Goal: Complete application form

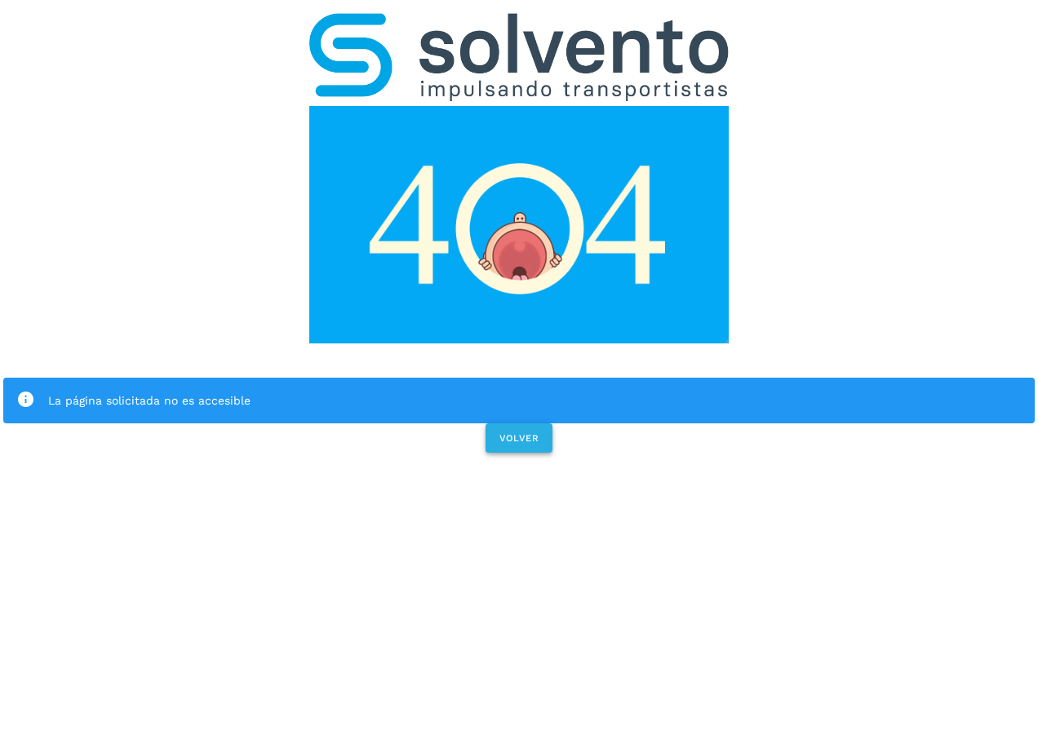
click at [518, 443] on span "VOLVER" at bounding box center [518, 437] width 41 height 11
click at [521, 435] on span "VOLVER" at bounding box center [518, 437] width 41 height 11
click at [521, 429] on button "VOLVER" at bounding box center [518, 437] width 67 height 29
